Goal: Information Seeking & Learning: Check status

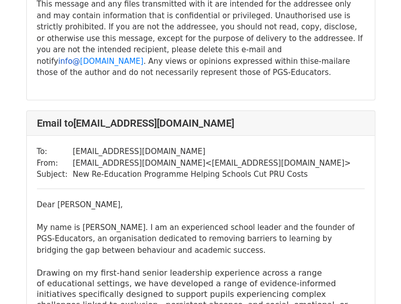
scroll to position [2469, 0]
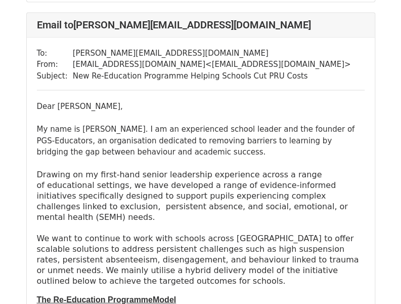
scroll to position [1720, 0]
